Goal: Task Accomplishment & Management: Use online tool/utility

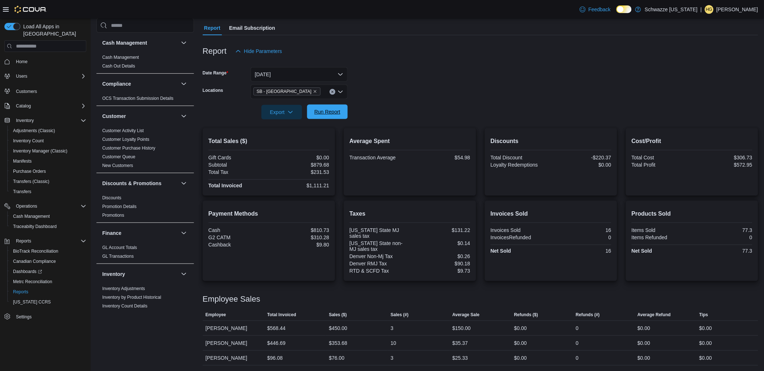
click at [336, 117] on span "Run Report" at bounding box center [327, 111] width 32 height 15
click at [326, 113] on span "Run Report" at bounding box center [327, 111] width 26 height 7
click at [331, 114] on span "Run Report" at bounding box center [327, 111] width 26 height 7
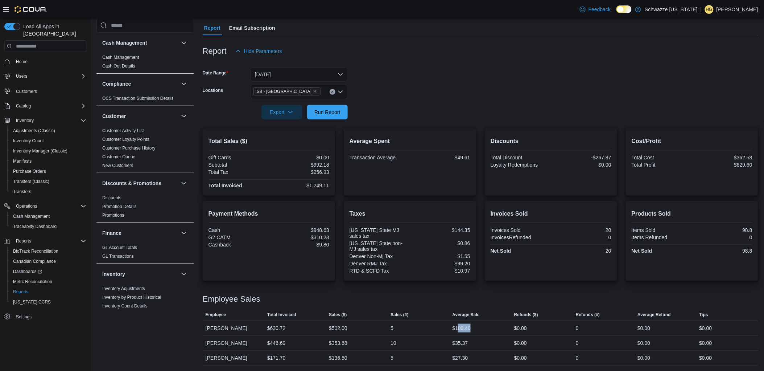
drag, startPoint x: 461, startPoint y: 331, endPoint x: 475, endPoint y: 327, distance: 14.5
click at [475, 327] on div "$100.40" at bounding box center [481, 328] width 62 height 15
drag, startPoint x: 475, startPoint y: 327, endPoint x: 521, endPoint y: 322, distance: 46.4
click at [521, 322] on div "$0.00" at bounding box center [542, 328] width 62 height 15
